Goal: Transaction & Acquisition: Purchase product/service

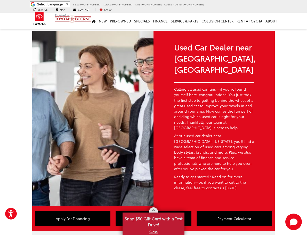
click at [154, 232] on link "X" at bounding box center [153, 232] width 61 height 6
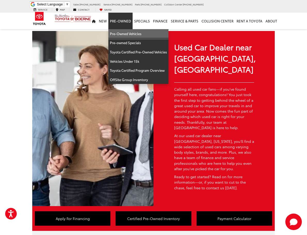
click at [124, 30] on link "Pre-Owned Vehicles" at bounding box center [138, 33] width 60 height 9
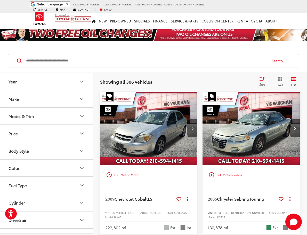
click at [82, 133] on icon "Price" at bounding box center [82, 133] width 6 height 6
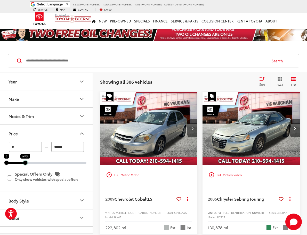
drag, startPoint x: 87, startPoint y: 163, endPoint x: 26, endPoint y: 161, distance: 61.1
click at [26, 161] on div at bounding box center [25, 162] width 4 height 4
type input "******"
click at [83, 134] on icon "Price" at bounding box center [82, 133] width 6 height 6
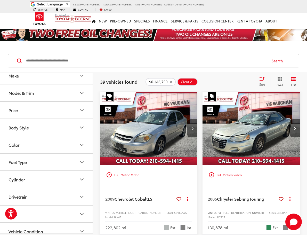
scroll to position [25, 0]
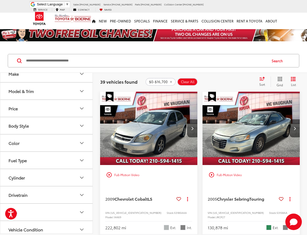
click at [84, 110] on icon "Price" at bounding box center [82, 108] width 6 height 6
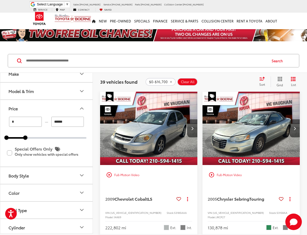
click at [83, 109] on icon "Price" at bounding box center [82, 108] width 6 height 6
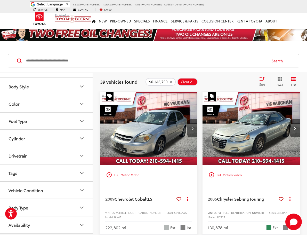
scroll to position [64, 0]
click at [81, 121] on icon "Fuel Type" at bounding box center [81, 121] width 3 height 2
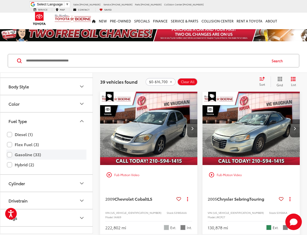
click at [30, 155] on label "Gasoline (33)" at bounding box center [46, 154] width 79 height 9
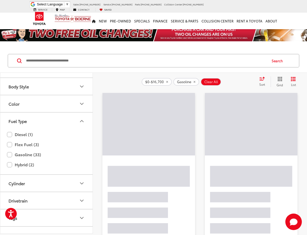
click at [80, 121] on icon "Fuel Type" at bounding box center [82, 121] width 6 height 6
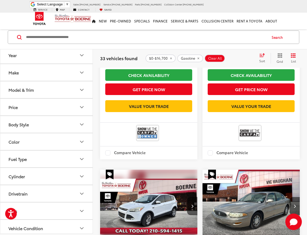
click at [27, 60] on button "Year" at bounding box center [46, 55] width 93 height 17
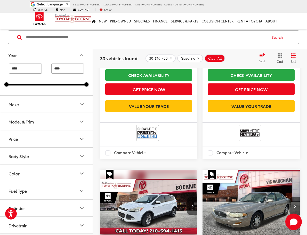
click at [32, 68] on input "****" at bounding box center [25, 69] width 33 height 10
type input "*"
type input "****"
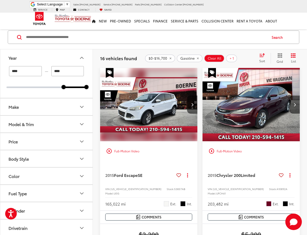
click at [263, 55] on icon "Select sort value" at bounding box center [262, 55] width 6 height 4
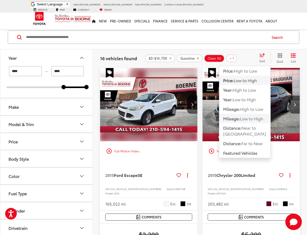
click at [245, 118] on span "Low to High" at bounding box center [251, 118] width 23 height 6
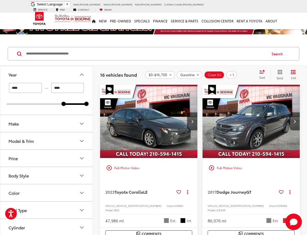
scroll to position [5, 0]
